Goal: Information Seeking & Learning: Learn about a topic

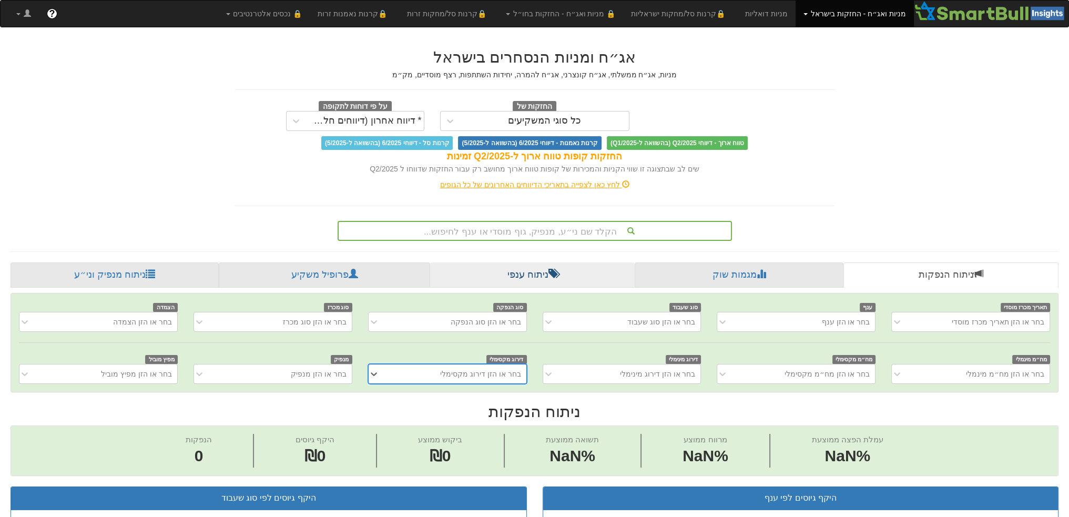
scroll to position [0, 8]
click at [517, 233] on div "הקלד שם ני״ע, מנפיק, גוף מוסדי או ענף לחיפוש..." at bounding box center [535, 231] width 392 height 18
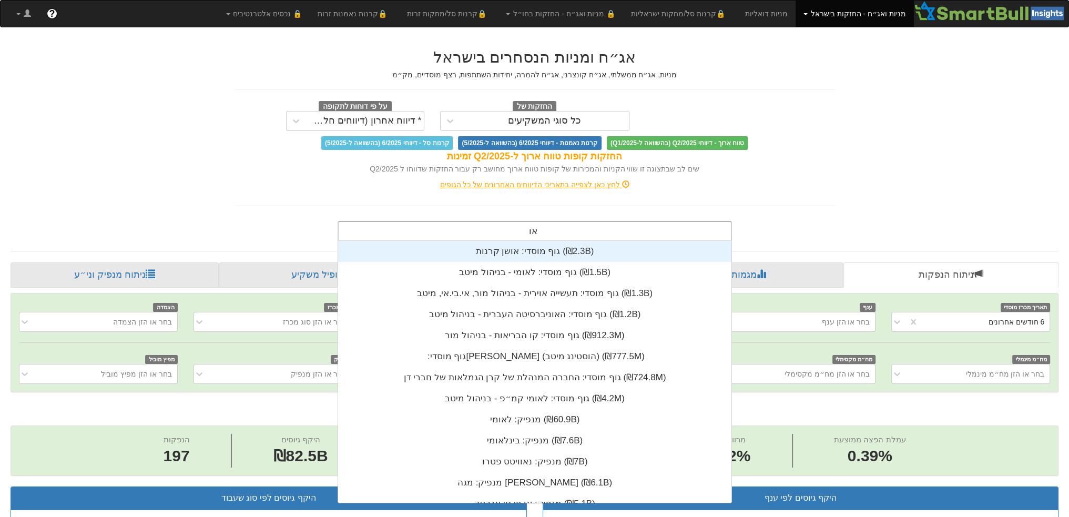
scroll to position [0, 0]
type input "אורו"
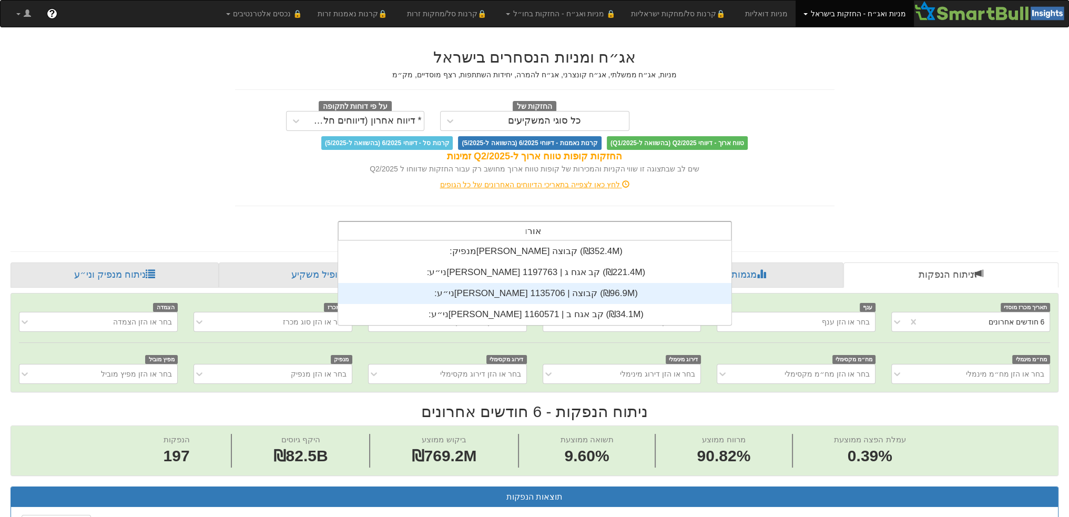
click at [568, 288] on div "ני״ע: ‏[PERSON_NAME] קבוצה | 1135706 ‎(₪96.9M)‎" at bounding box center [534, 293] width 393 height 21
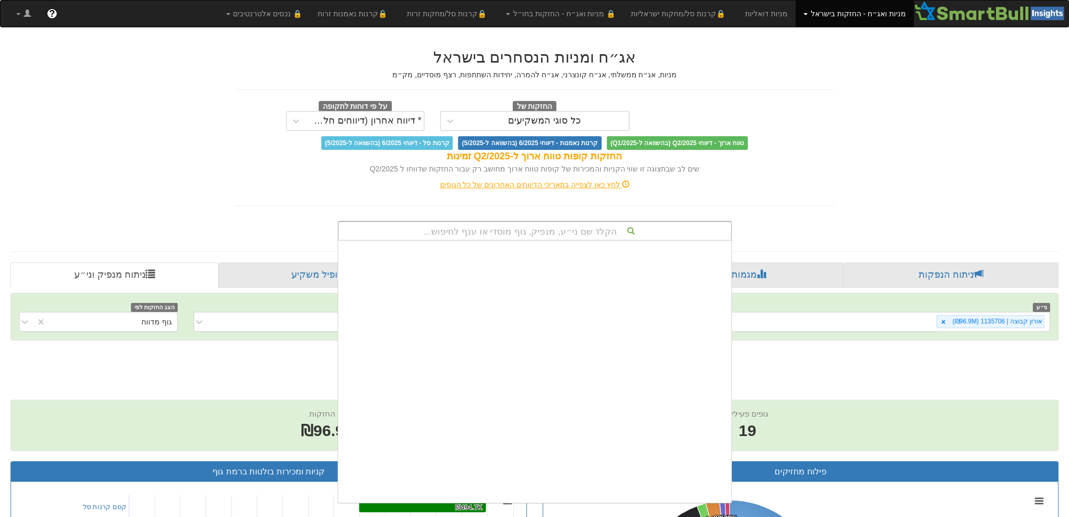
scroll to position [261, 0]
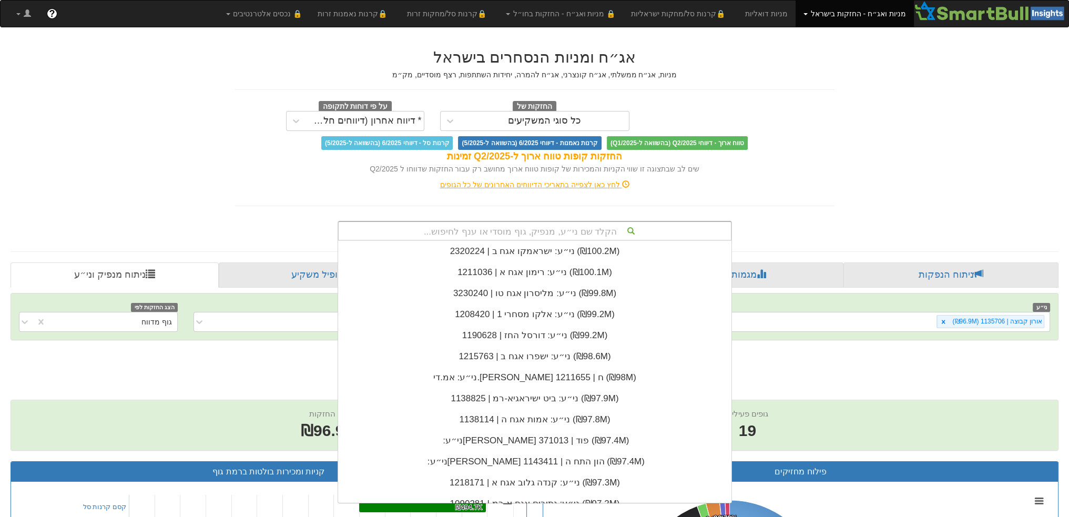
click at [274, 163] on div "שים לב שבתצוגה זו שווי הקניות והמכירות של קופות טווח ארוך מחושב רק עבור החזקות …" at bounding box center [534, 168] width 599 height 11
